Goal: Complete application form

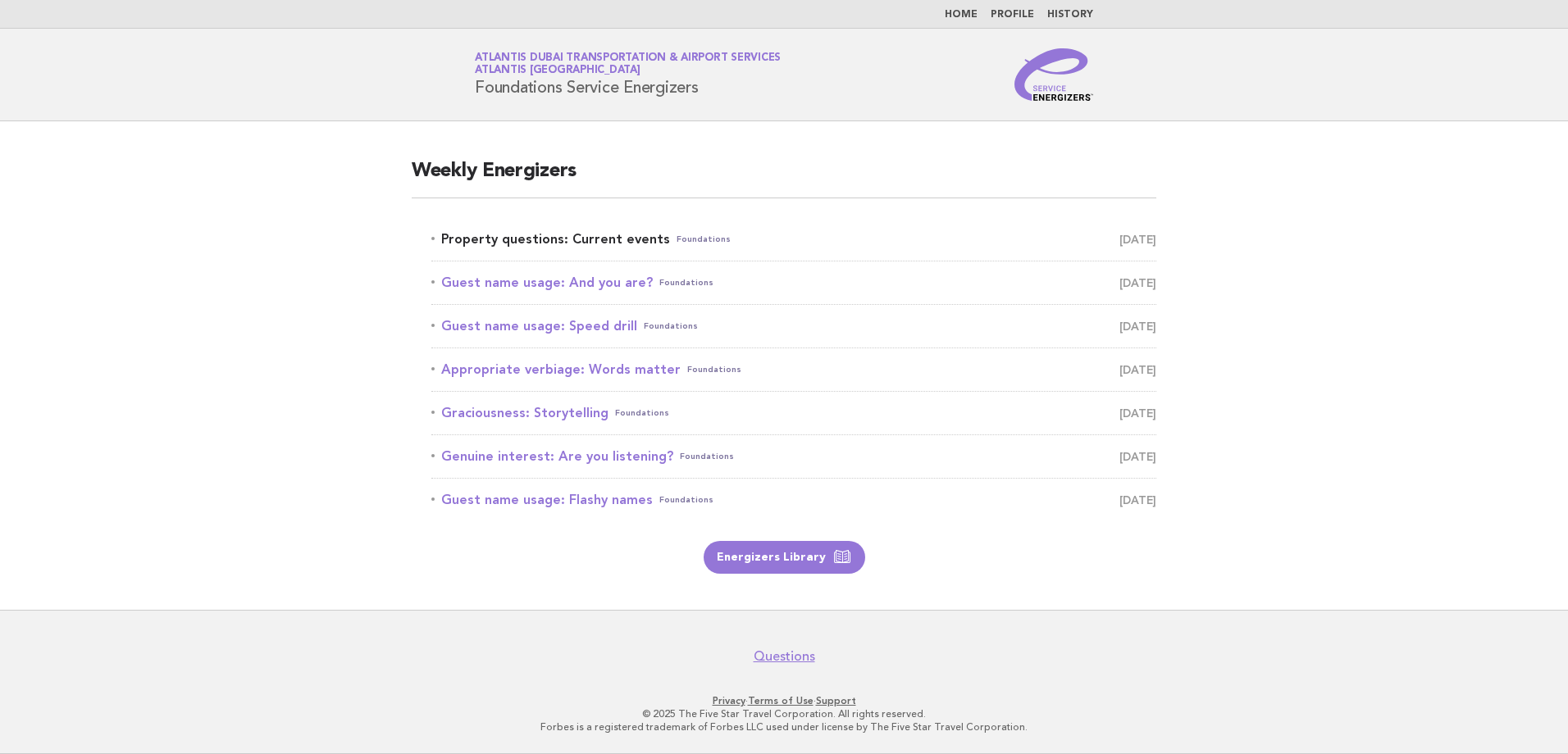
click at [582, 242] on link "Property questions: Current events Foundations August 11" at bounding box center [794, 238] width 725 height 23
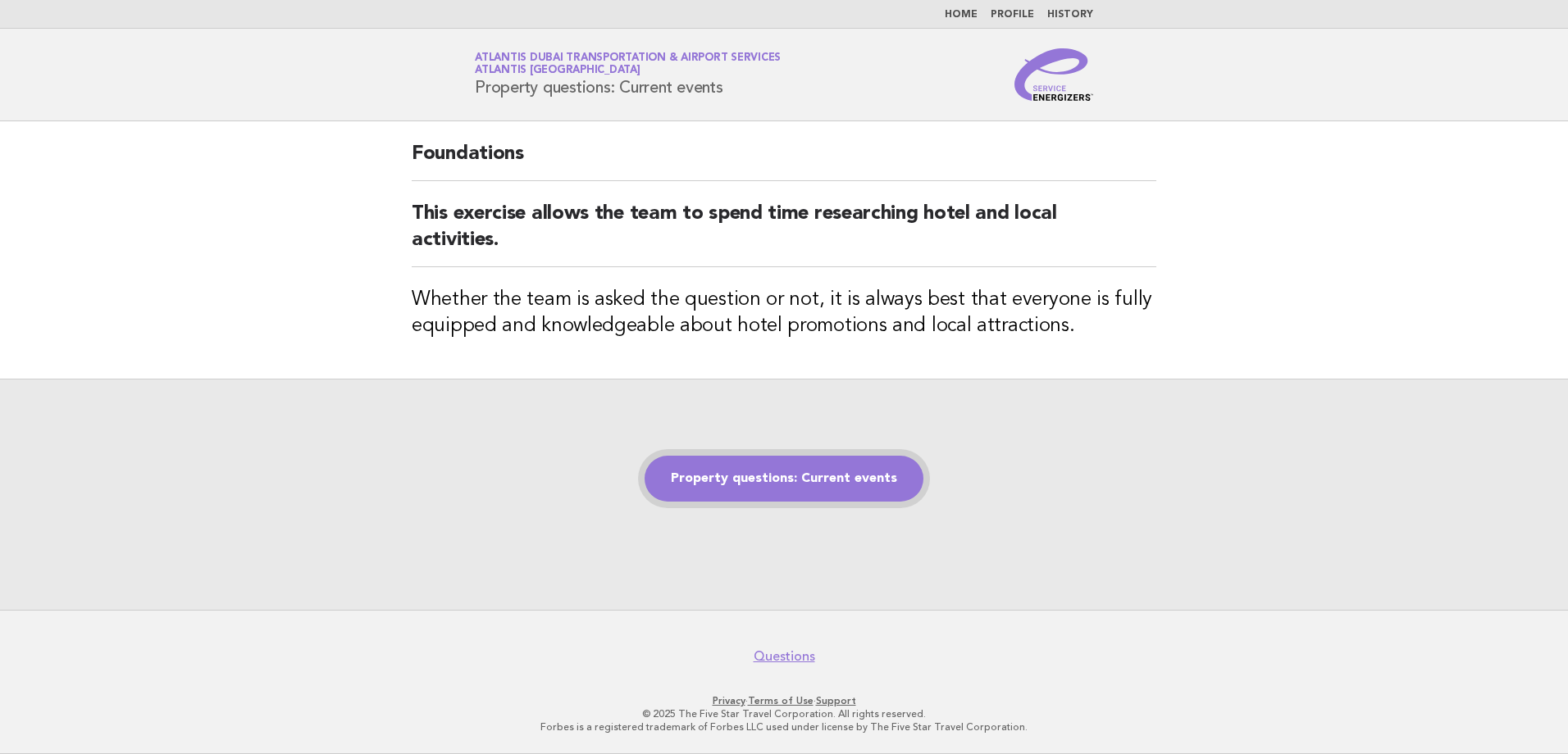
click at [796, 484] on link "Property questions: Current events" at bounding box center [783, 478] width 279 height 46
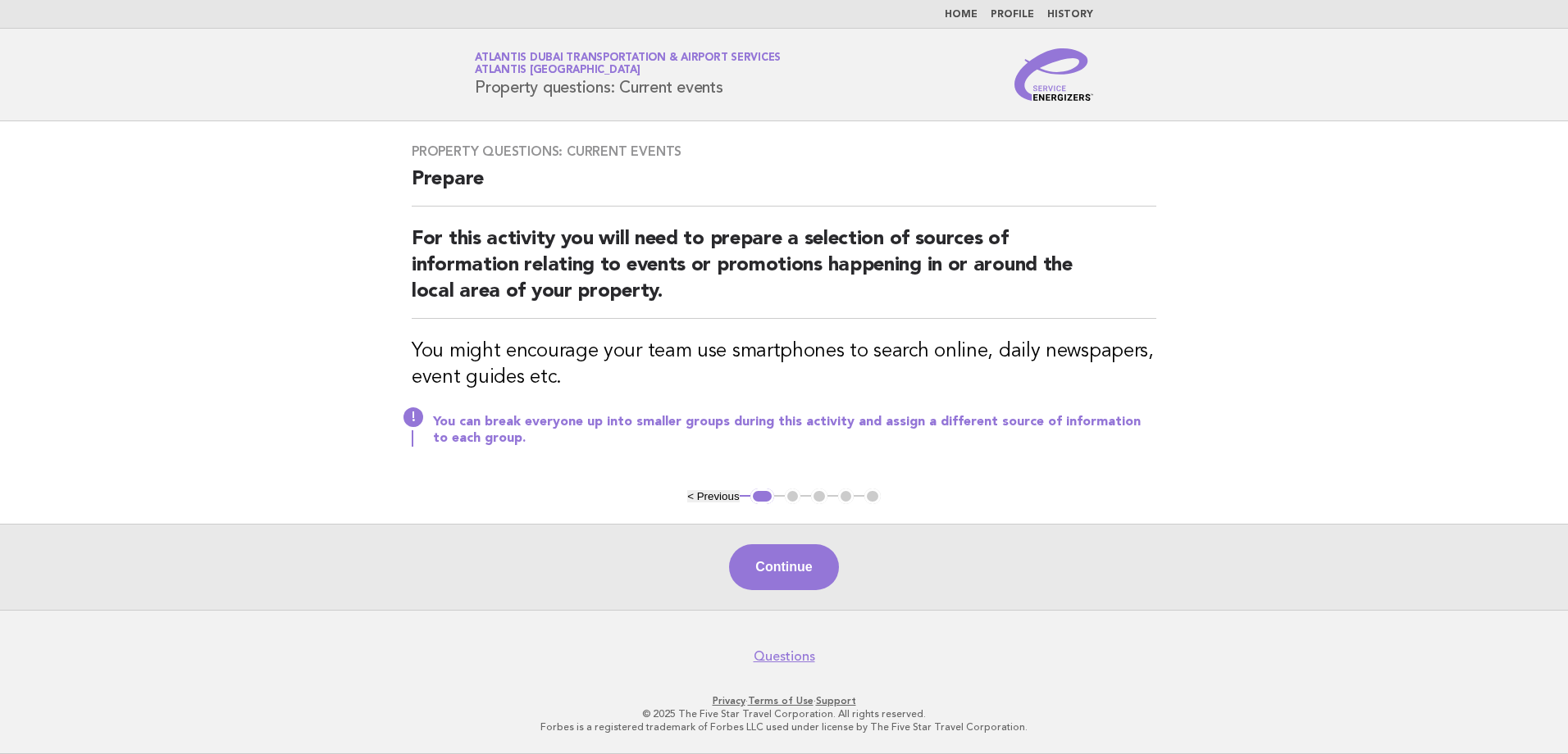
click at [766, 565] on button "Continue" at bounding box center [783, 567] width 109 height 46
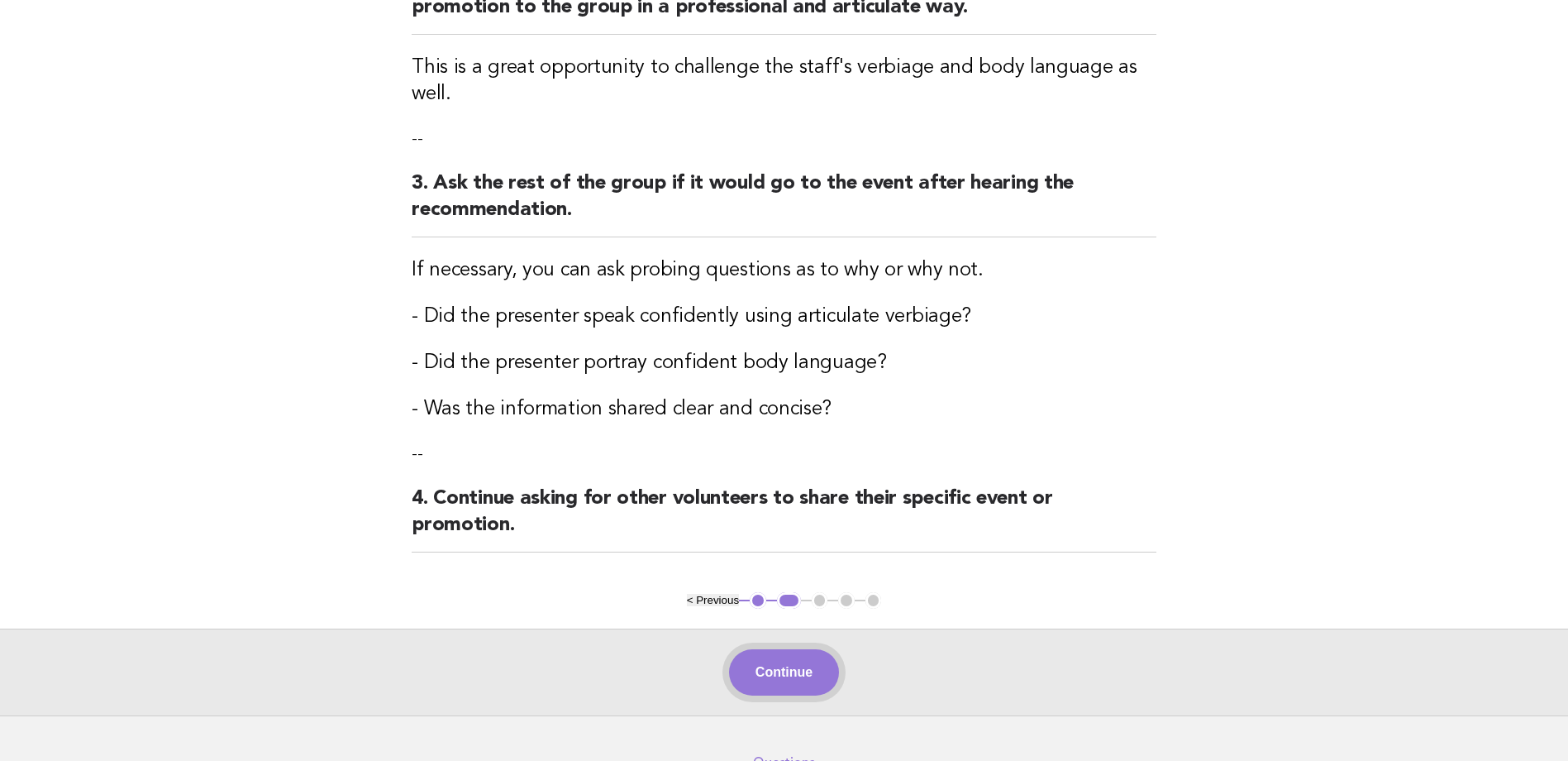
click at [761, 650] on button "Continue" at bounding box center [784, 673] width 110 height 47
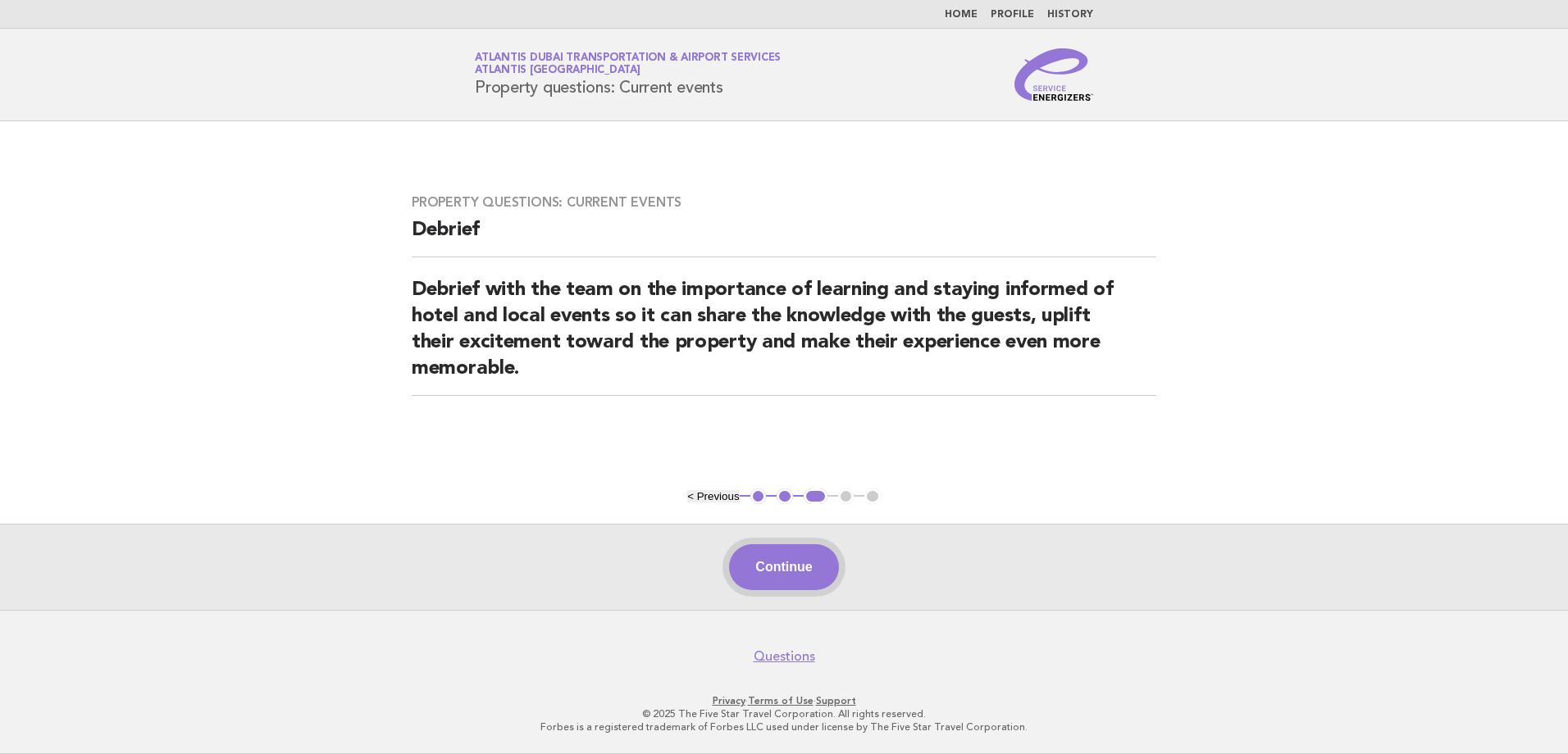
click at [774, 559] on button "Continue" at bounding box center [783, 567] width 109 height 46
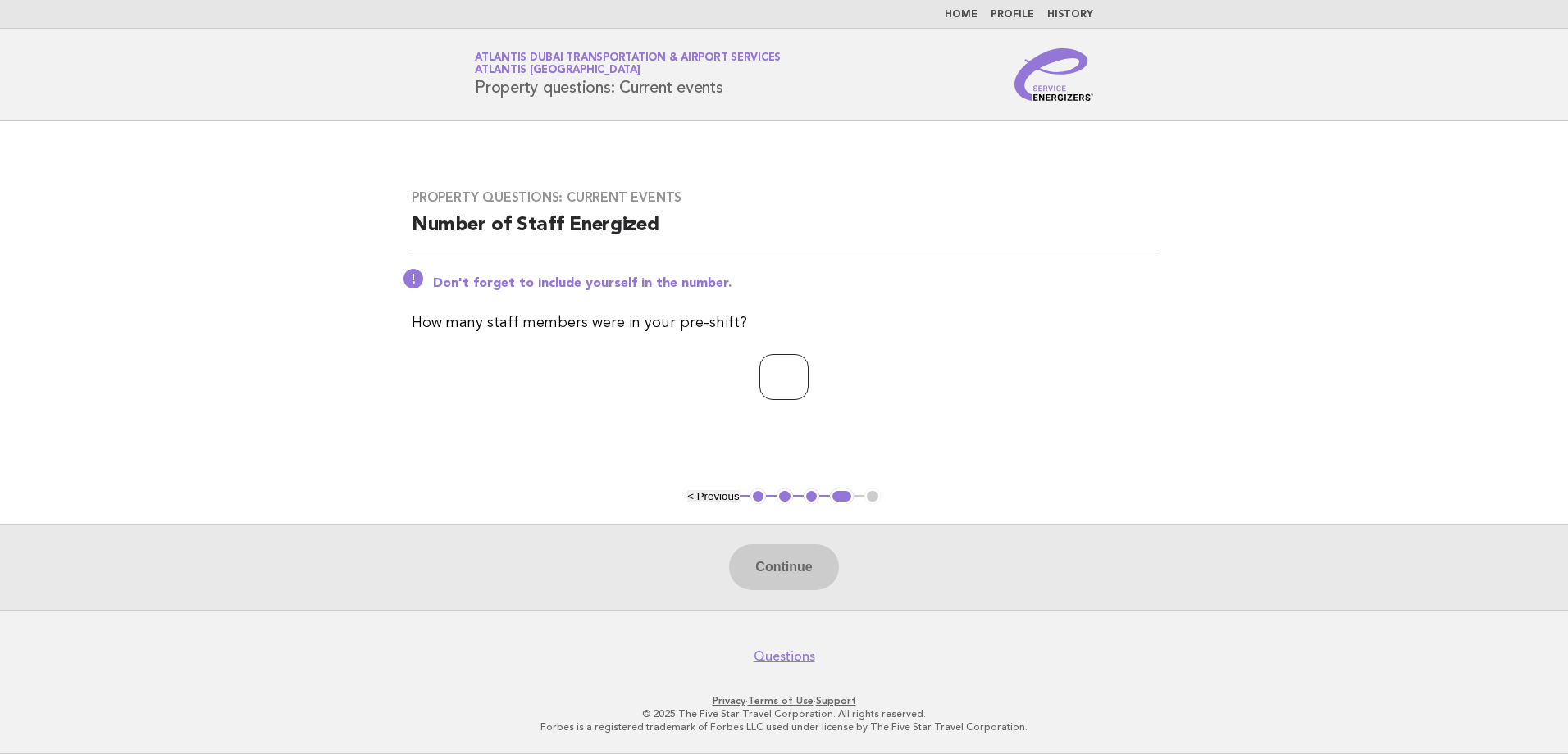
click at [764, 362] on input "number" at bounding box center [784, 377] width 49 height 46
type input "**"
click at [835, 564] on button "Continue" at bounding box center [783, 567] width 109 height 46
